Goal: Communication & Community: Answer question/provide support

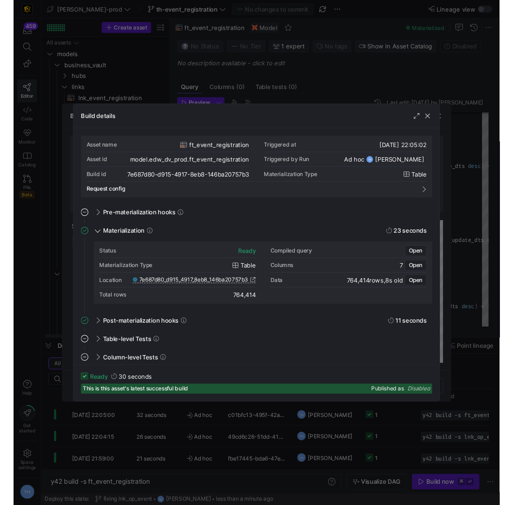
scroll to position [87, 0]
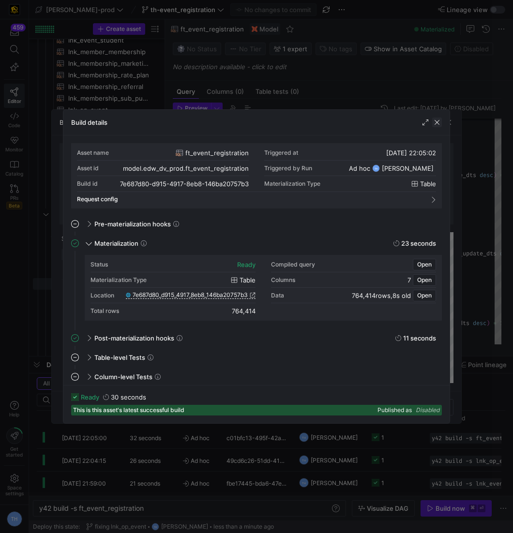
click at [435, 121] on span "button" at bounding box center [437, 123] width 10 height 10
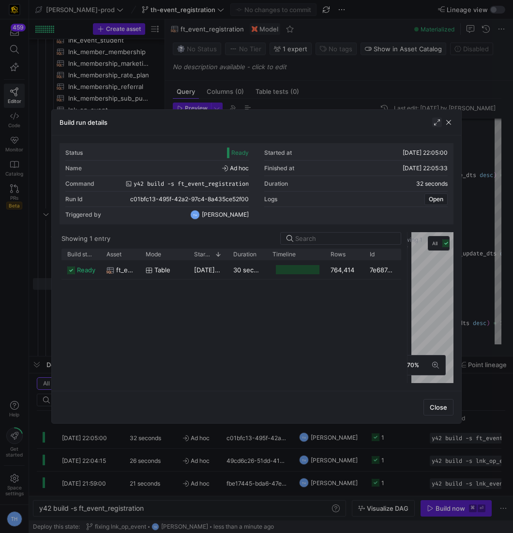
click at [435, 124] on span "button" at bounding box center [437, 123] width 10 height 10
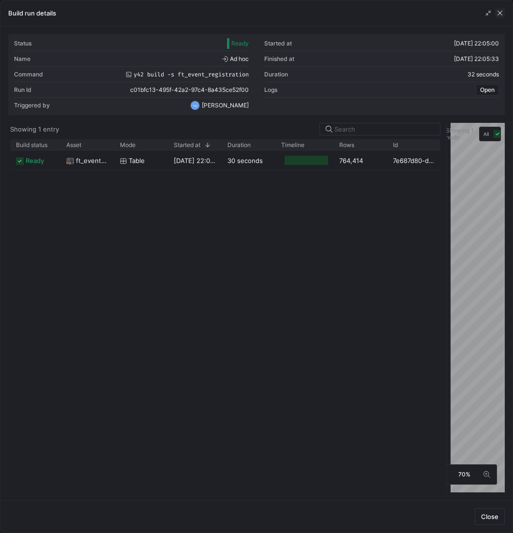
click at [499, 15] on span "button" at bounding box center [500, 13] width 10 height 10
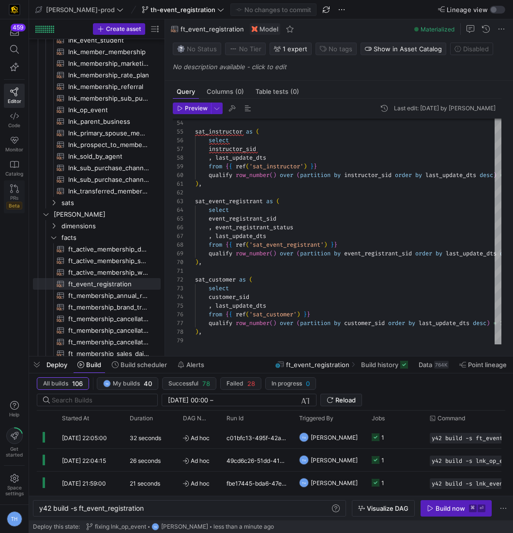
click at [14, 197] on span "PRs" at bounding box center [14, 198] width 8 height 6
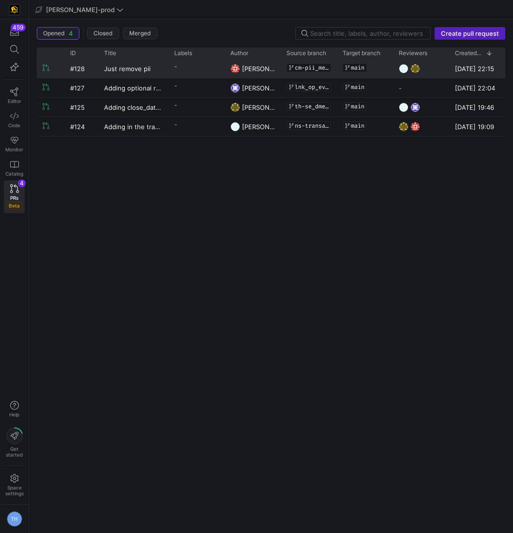
click at [163, 65] on div "Just remove pii" at bounding box center [133, 68] width 70 height 19
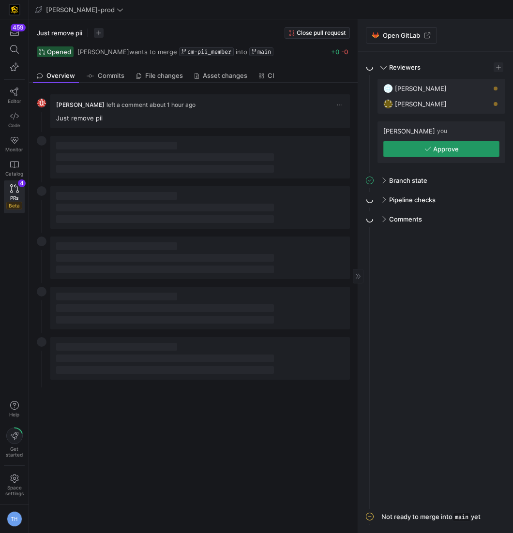
click at [427, 146] on icon "button" at bounding box center [427, 149] width 7 height 7
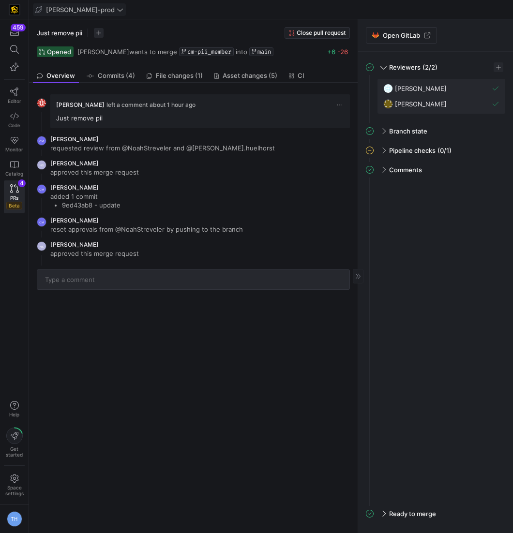
click at [55, 7] on span "[PERSON_NAME]-prod" at bounding box center [80, 10] width 69 height 8
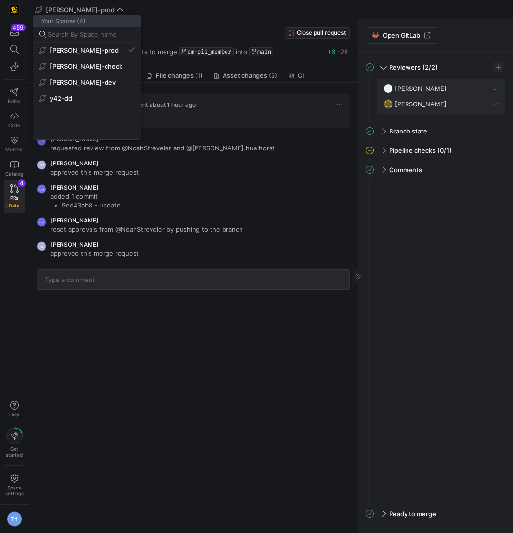
click at [72, 0] on div at bounding box center [256, 266] width 513 height 533
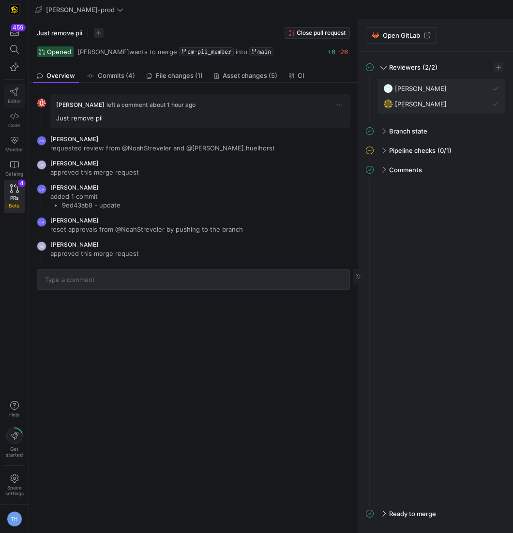
click at [13, 89] on icon at bounding box center [14, 92] width 9 height 9
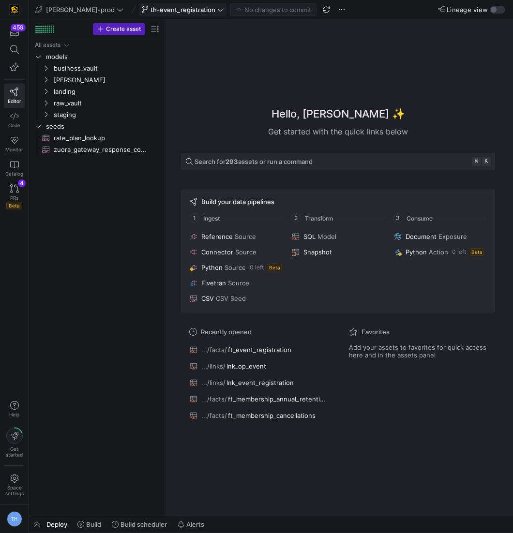
click at [172, 10] on span "th-event_registration" at bounding box center [182, 10] width 65 height 8
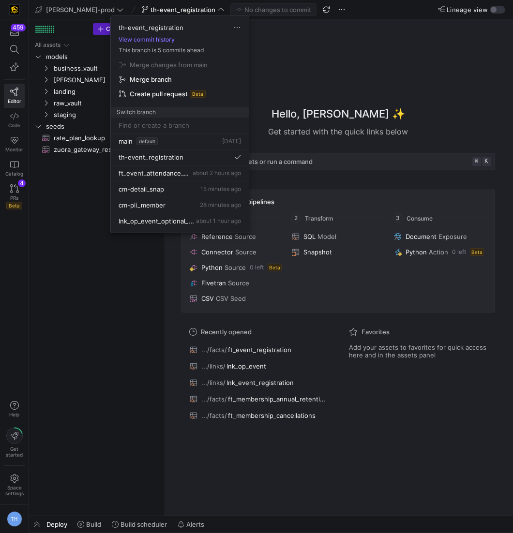
click at [122, 296] on div at bounding box center [256, 266] width 513 height 533
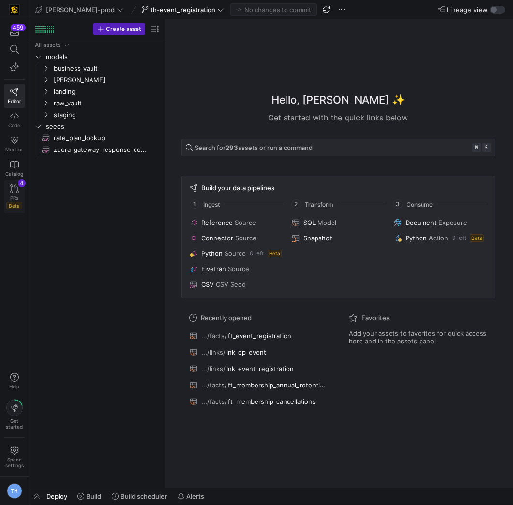
click at [13, 190] on icon at bounding box center [14, 188] width 9 height 9
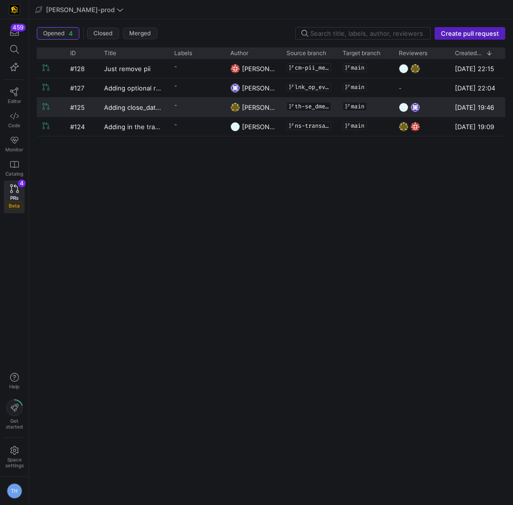
click at [192, 107] on y42-pull-request-list-view-label-cell-renderer "-" at bounding box center [196, 105] width 45 height 14
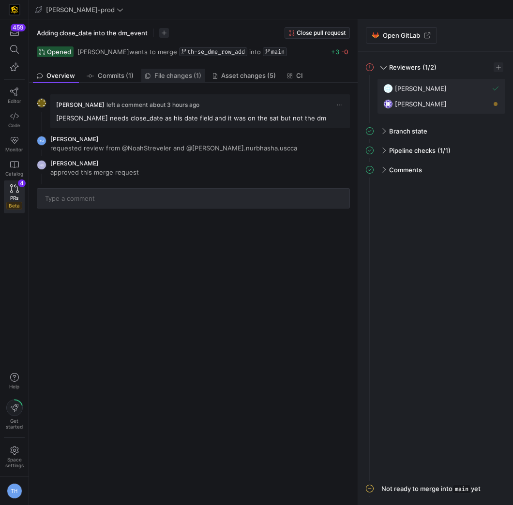
click at [168, 73] on span "File changes (1)" at bounding box center [177, 76] width 47 height 6
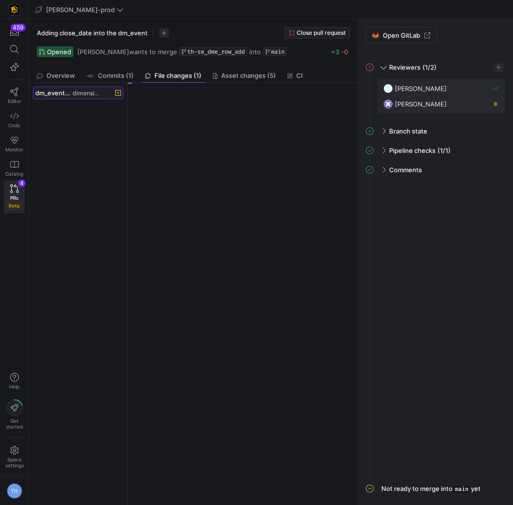
click at [82, 94] on span "dimensions" at bounding box center [87, 93] width 28 height 7
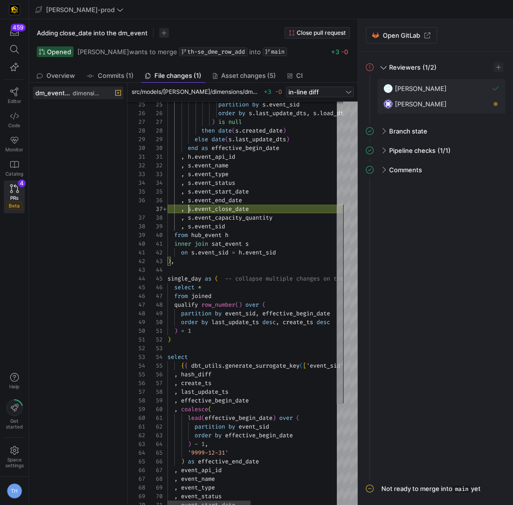
scroll to position [52, 83]
drag, startPoint x: 187, startPoint y: 209, endPoint x: 279, endPoint y: 203, distance: 92.6
click at [279, 203] on div "partition by event_sid , effective_begin_date order by last_update_ts desc , cr…" at bounding box center [344, 303] width 355 height 825
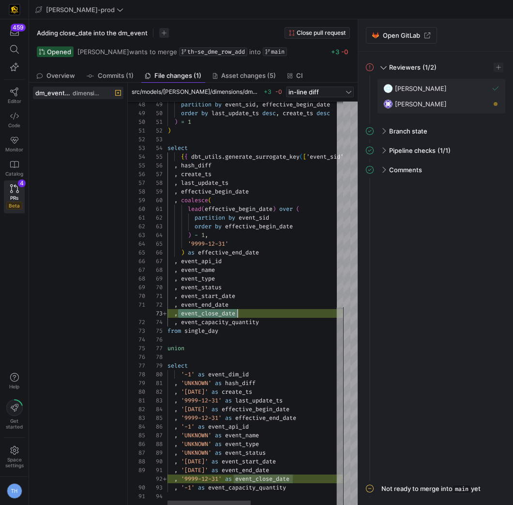
scroll to position [17, 69]
drag, startPoint x: 178, startPoint y: 314, endPoint x: 298, endPoint y: 316, distance: 120.0
click at [298, 314] on div "partition by event_sid , effective_begin_date order by last_update_ts desc , cr…" at bounding box center [344, 94] width 355 height 825
drag, startPoint x: 185, startPoint y: 474, endPoint x: 311, endPoint y: 474, distance: 125.3
click at [311, 474] on div "partition by event_sid , effective_begin_date order by last_update_ts desc , cr…" at bounding box center [344, 94] width 355 height 825
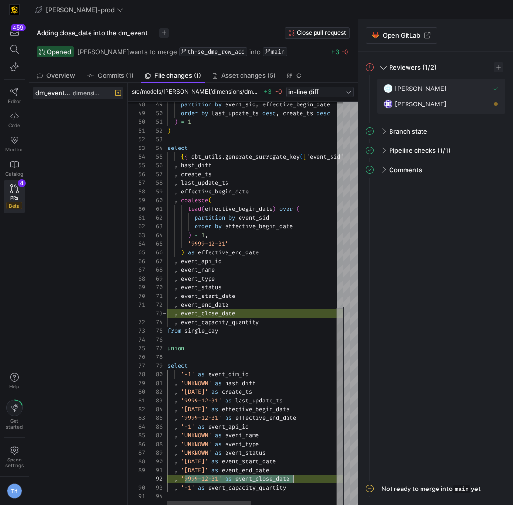
type textarea ", 'UNKNOWN' as hash_diff , '1900-01-01' as create_ts , '9999-12-31' as last_upd…"
click at [273, 439] on div "partition by event_sid , effective_begin_date order by last_update_ts desc , cr…" at bounding box center [344, 94] width 355 height 825
click at [19, 92] on link "Editor" at bounding box center [14, 96] width 21 height 24
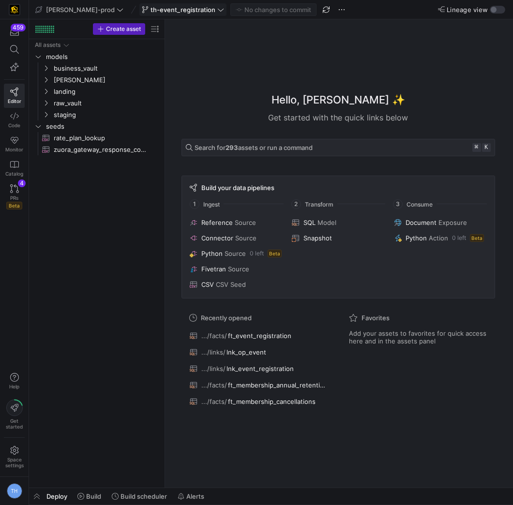
click at [186, 8] on span "th-event_registration" at bounding box center [183, 10] width 82 height 8
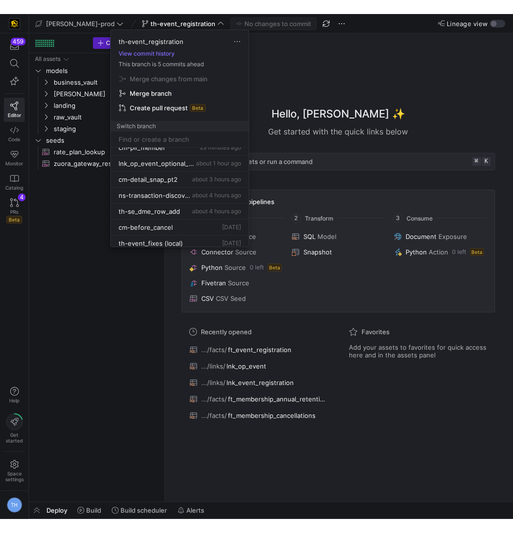
scroll to position [81, 0]
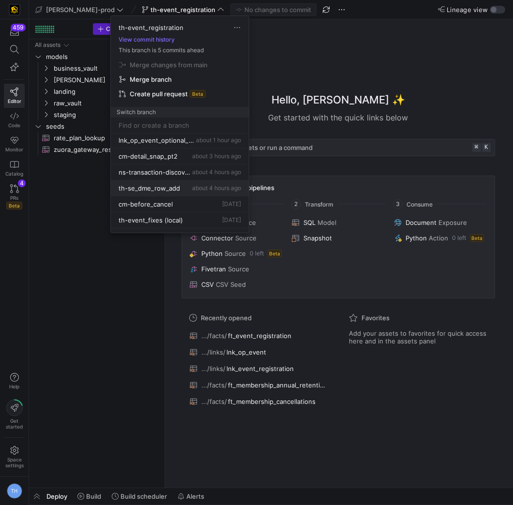
click at [198, 184] on span "about 4 hours ago" at bounding box center [216, 187] width 49 height 7
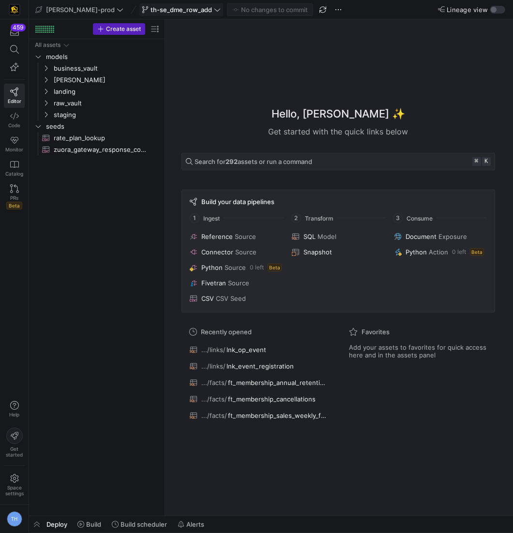
click at [177, 10] on span "th-se_dme_row_add" at bounding box center [180, 10] width 61 height 8
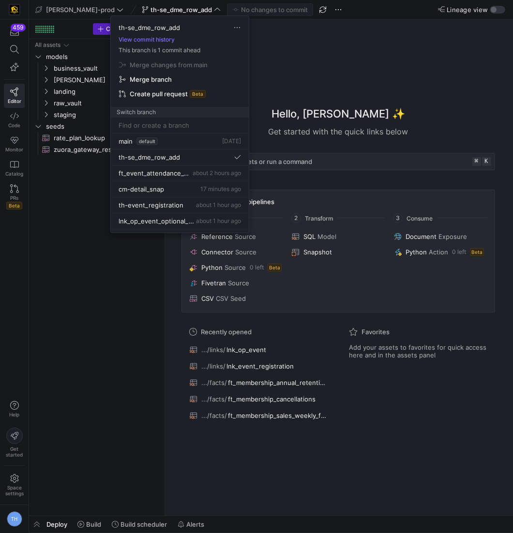
click at [177, 10] on div at bounding box center [256, 266] width 513 height 533
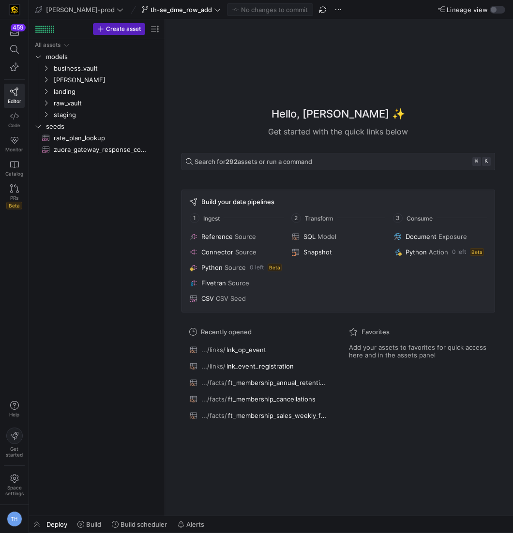
click at [3, 192] on div "459 Editor Code Monitor Catalog PRs Beta" at bounding box center [14, 118] width 29 height 198
click at [6, 190] on link "PRs Beta" at bounding box center [14, 196] width 21 height 33
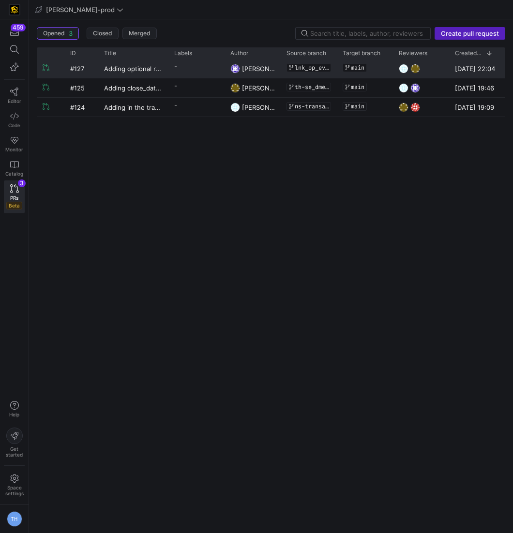
click at [177, 72] on div "-" at bounding box center [175, 67] width 3 height 14
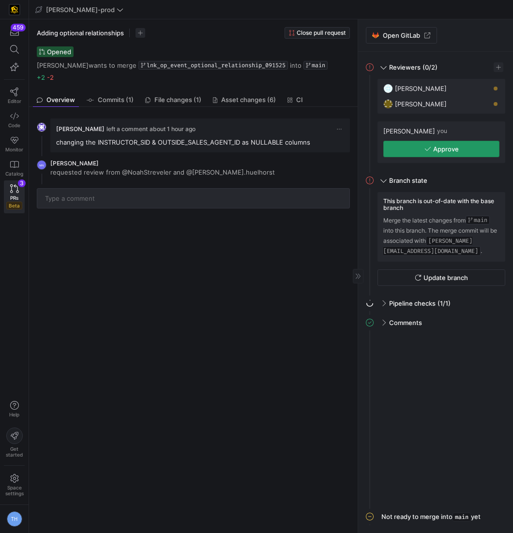
click at [432, 145] on span "Approve" at bounding box center [441, 149] width 34 height 8
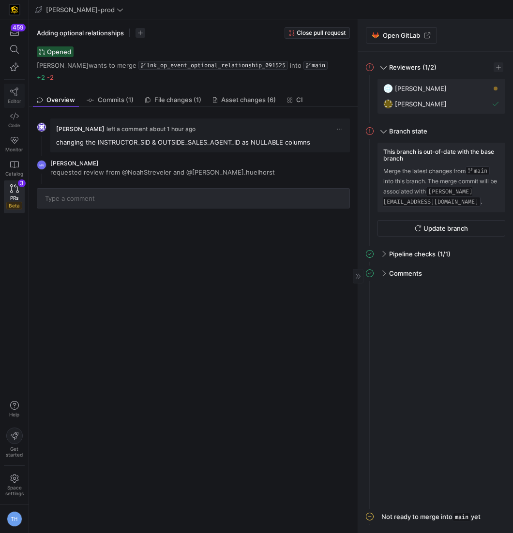
click at [13, 94] on icon at bounding box center [14, 92] width 9 height 9
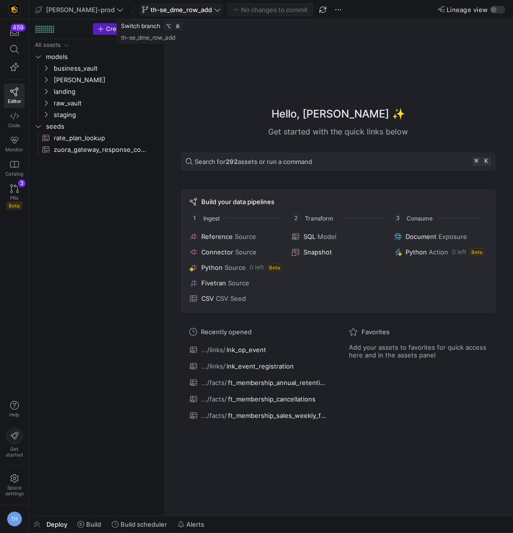
click at [180, 9] on span "th-se_dme_row_add" at bounding box center [180, 10] width 61 height 8
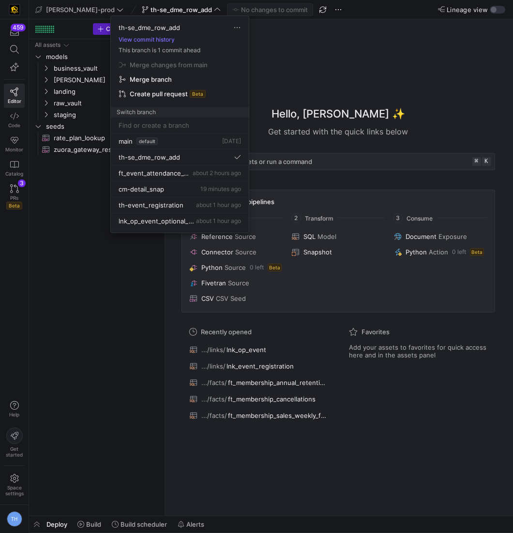
click at [180, 8] on div at bounding box center [256, 266] width 513 height 533
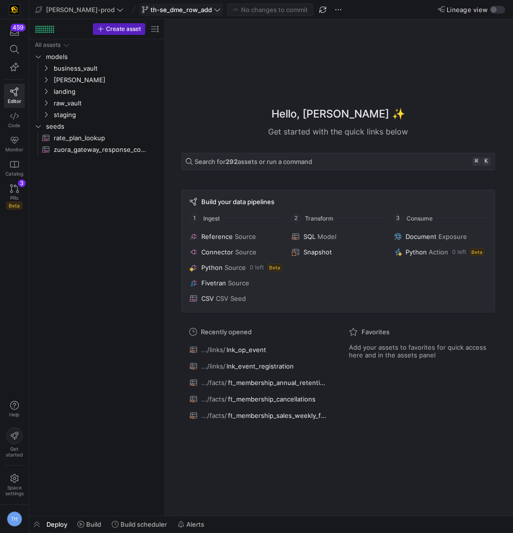
click at [169, 5] on span at bounding box center [181, 10] width 83 height 12
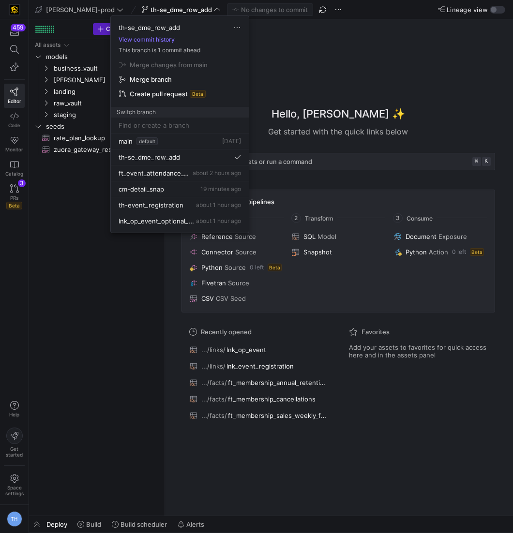
click at [176, 9] on div at bounding box center [256, 266] width 513 height 533
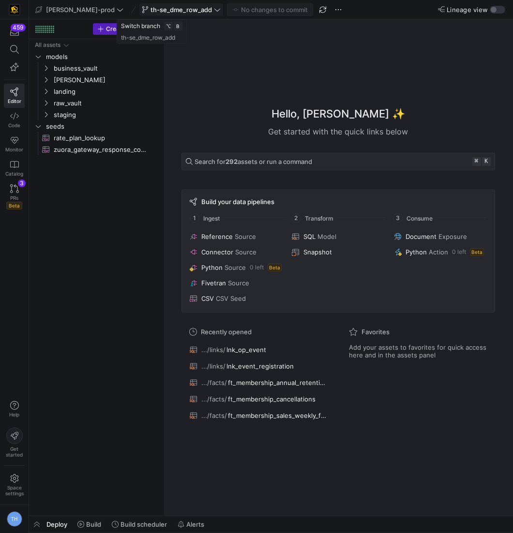
click at [176, 8] on span "th-se_dme_row_add" at bounding box center [180, 10] width 61 height 8
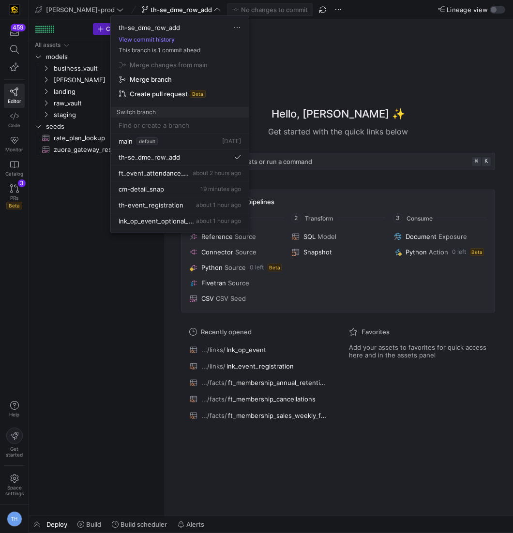
click at [166, 10] on div at bounding box center [256, 266] width 513 height 533
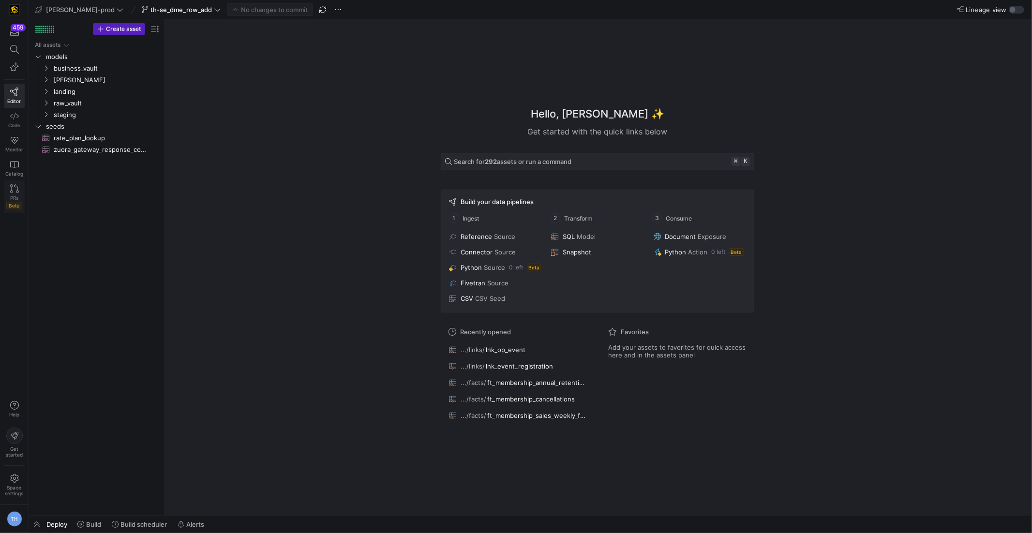
click at [11, 196] on span "PRs" at bounding box center [14, 198] width 8 height 6
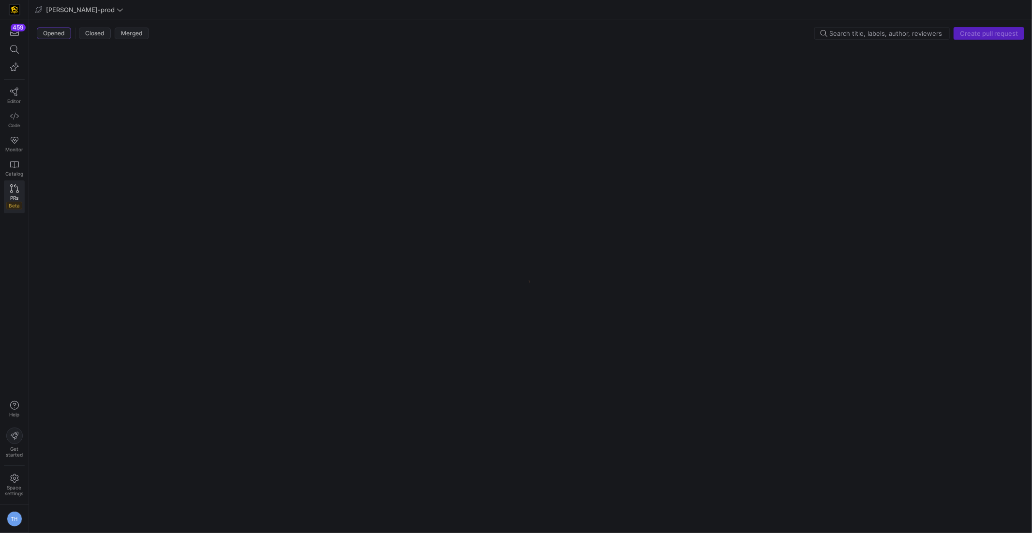
click at [12, 184] on icon at bounding box center [14, 188] width 9 height 9
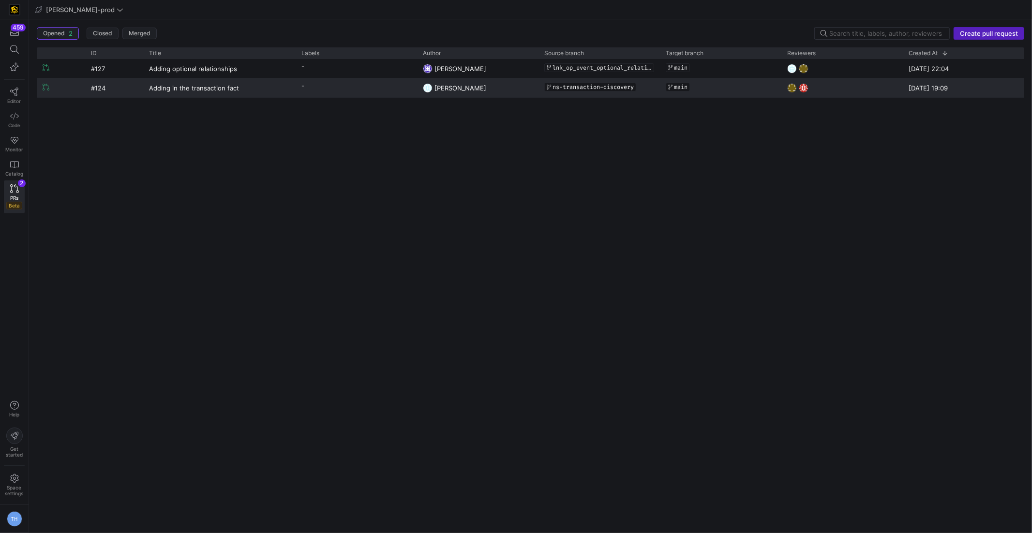
click at [324, 80] on y42-pull-request-list-view-label-cell-renderer "-" at bounding box center [356, 86] width 110 height 14
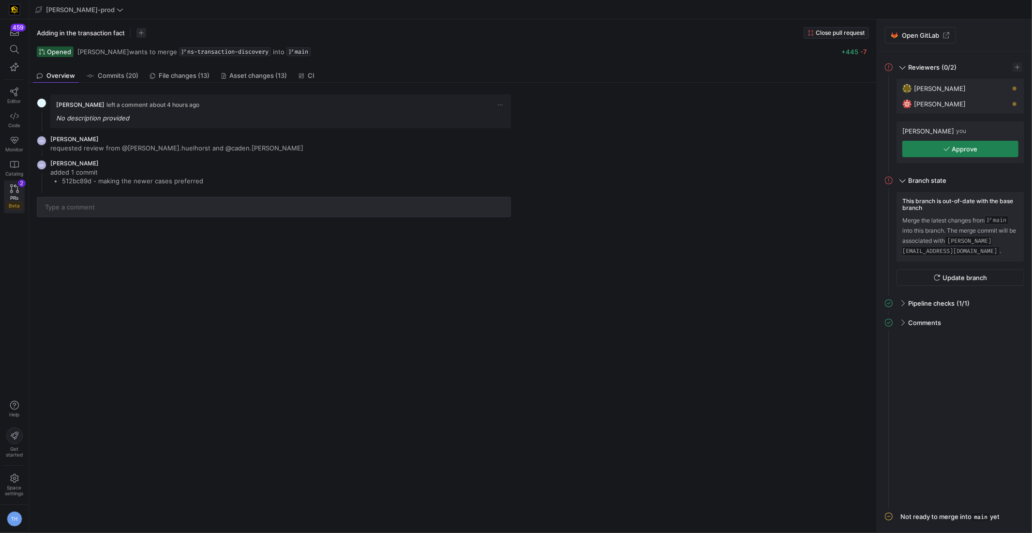
click at [9, 195] on div "PRs Beta" at bounding box center [14, 202] width 16 height 15
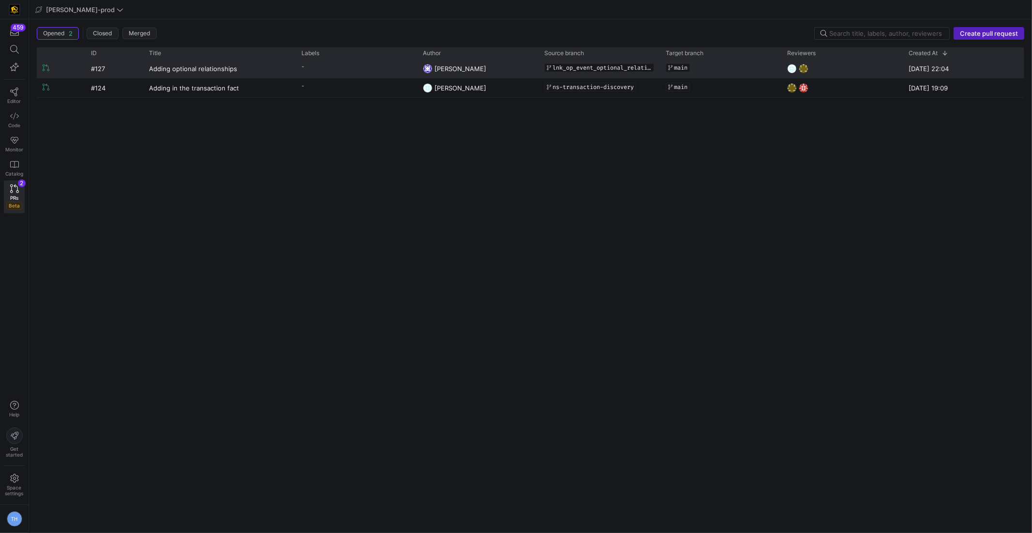
click at [389, 66] on y42-pull-request-list-view-label-cell-renderer "-" at bounding box center [356, 67] width 110 height 14
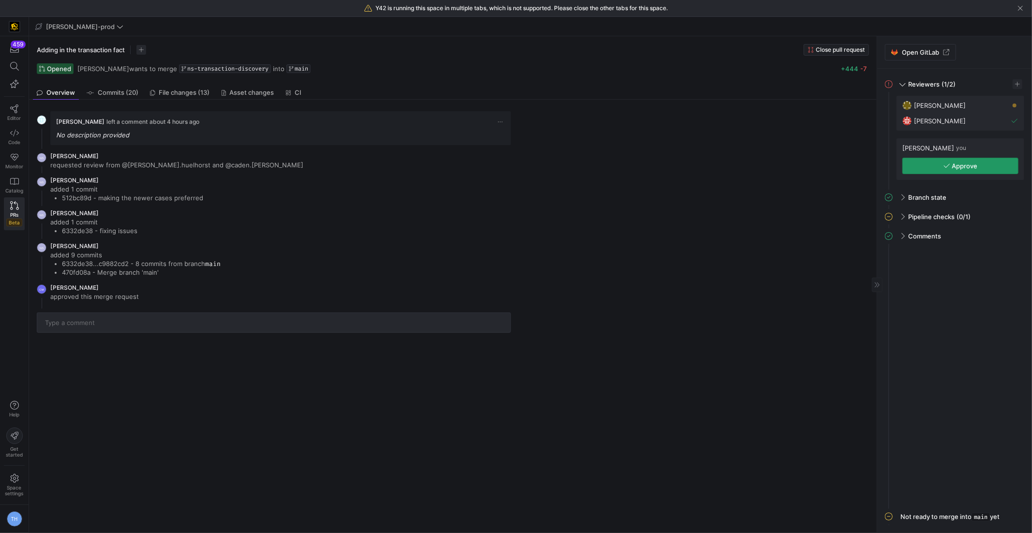
click at [949, 164] on icon "button" at bounding box center [947, 166] width 6 height 4
